Goal: Information Seeking & Learning: Check status

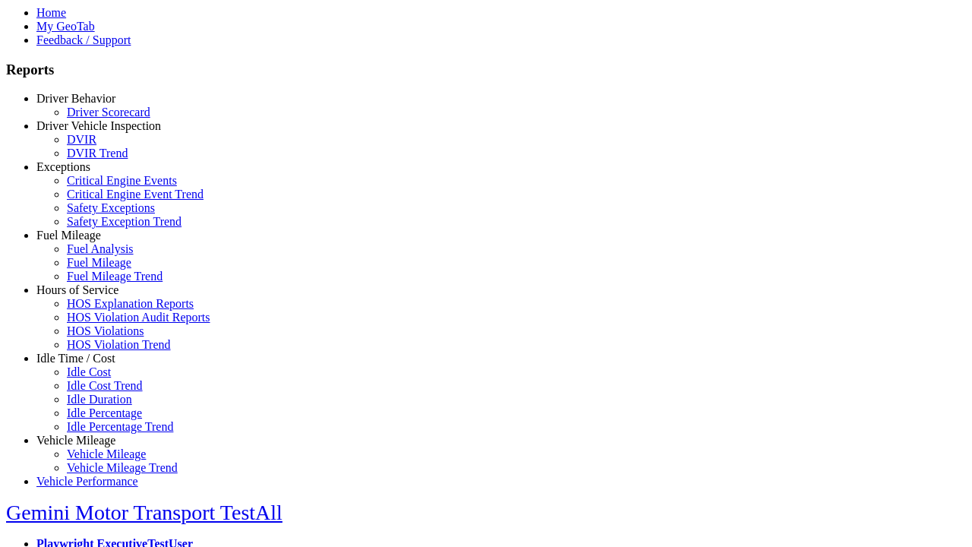
click at [87, 132] on link "Driver Vehicle Inspection" at bounding box center [98, 125] width 125 height 13
click at [99, 160] on link "DVIR Trend" at bounding box center [97, 153] width 61 height 13
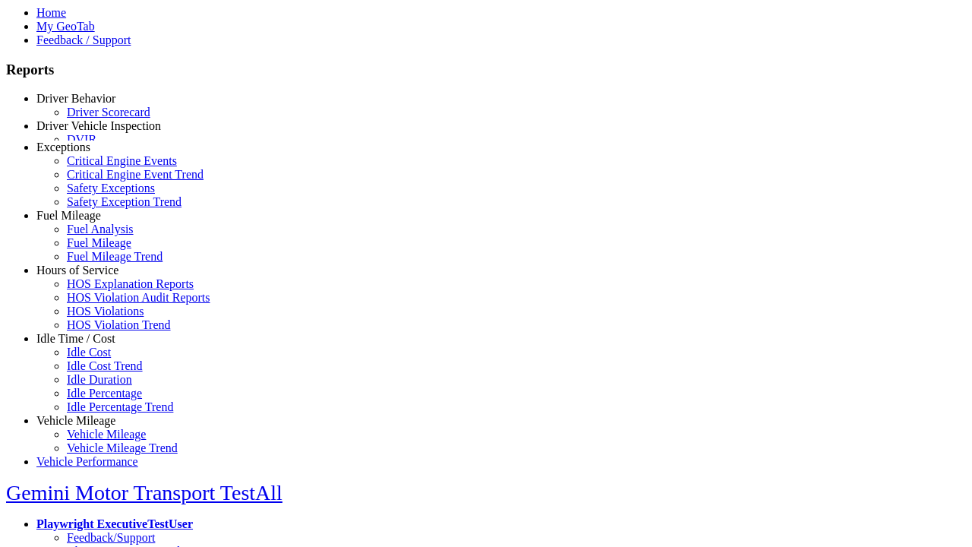
select select "**********"
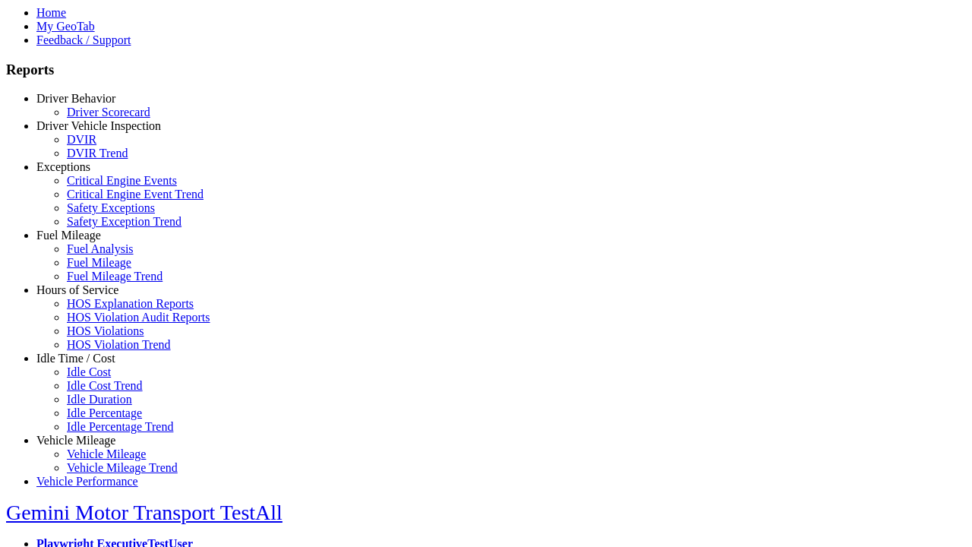
type input "**********"
